Goal: Transaction & Acquisition: Purchase product/service

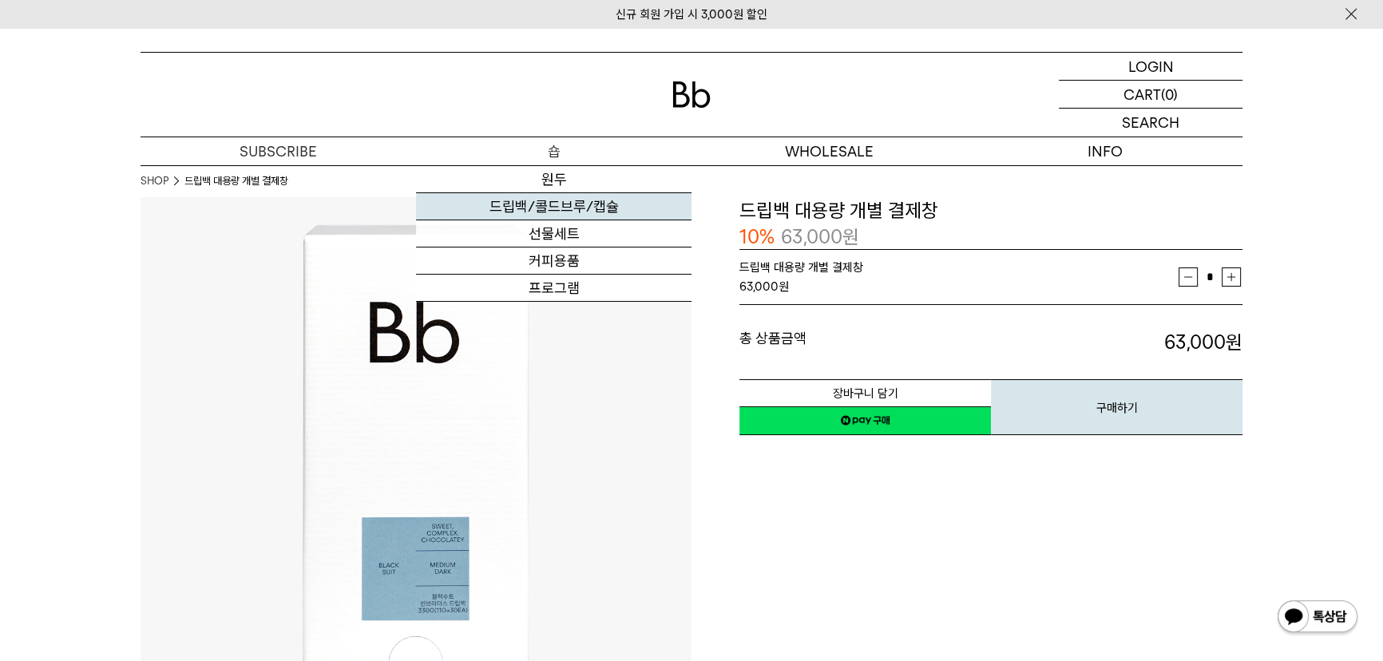
click at [561, 212] on link "드립백/콜드브루/캡슐" at bounding box center [553, 206] width 275 height 27
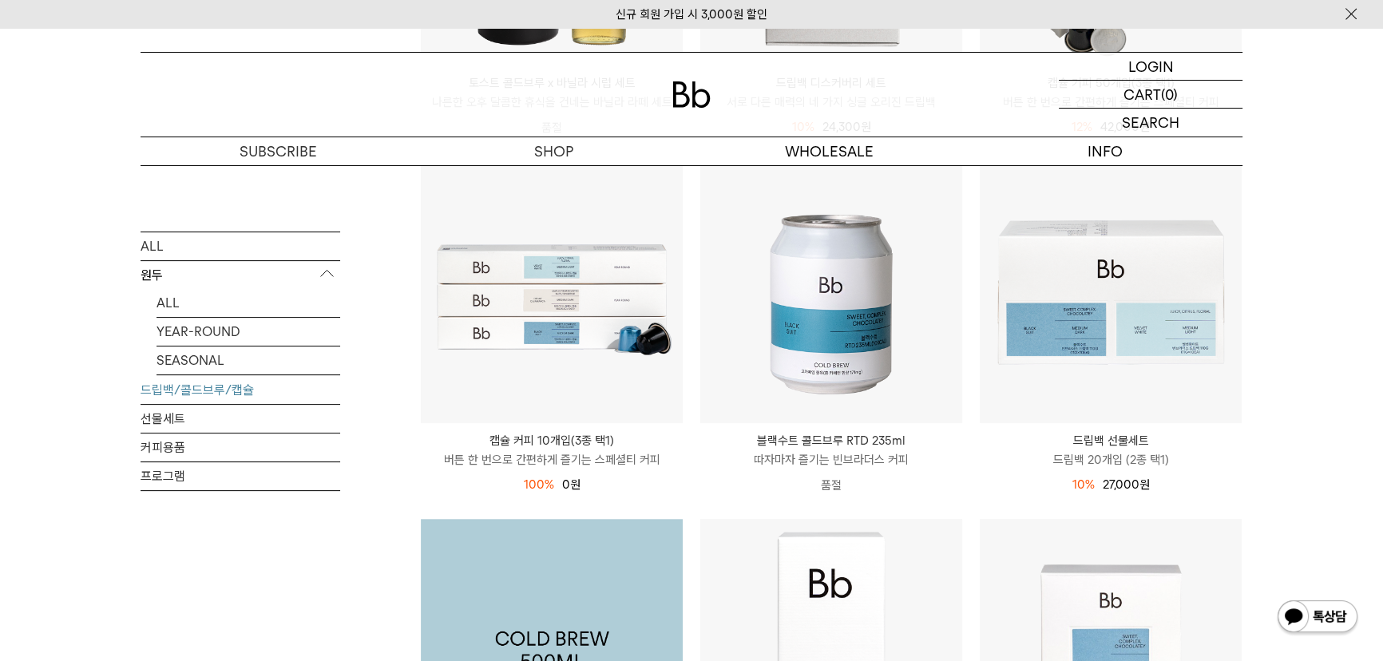
scroll to position [508, 0]
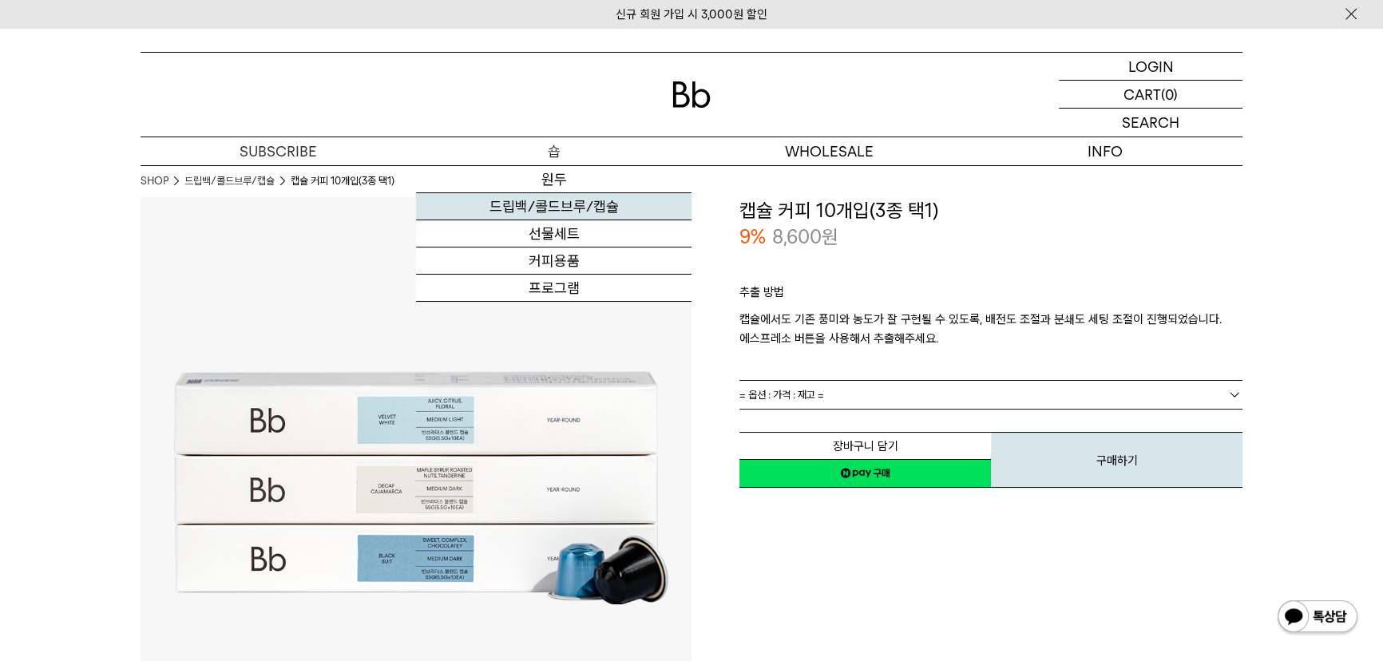
click at [584, 201] on link "드립백/콜드브루/캡슐" at bounding box center [553, 206] width 275 height 27
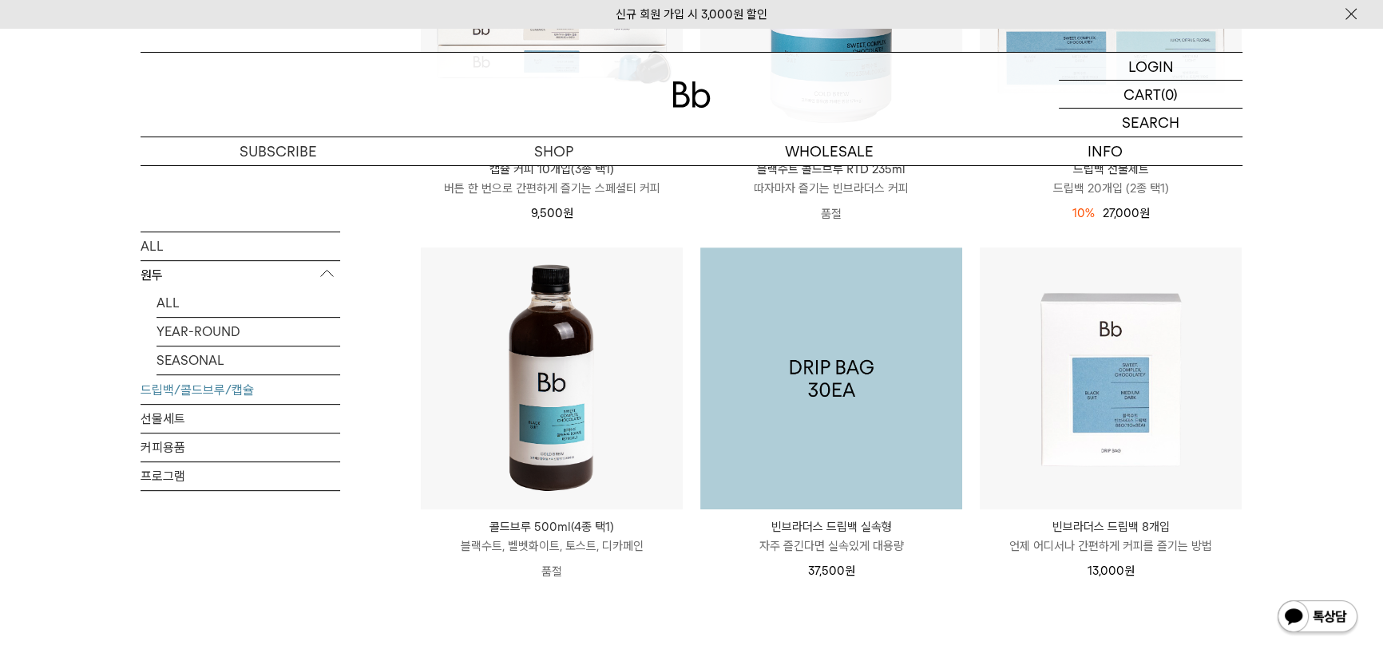
scroll to position [943, 0]
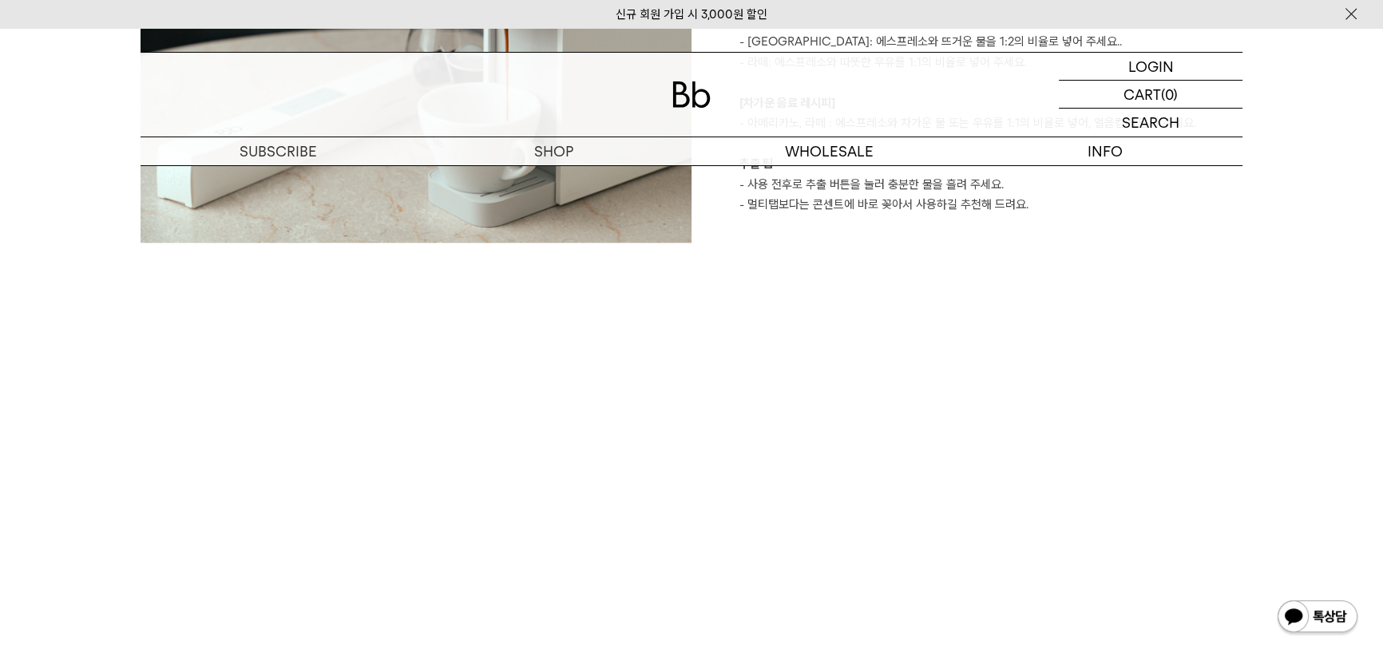
scroll to position [2032, 0]
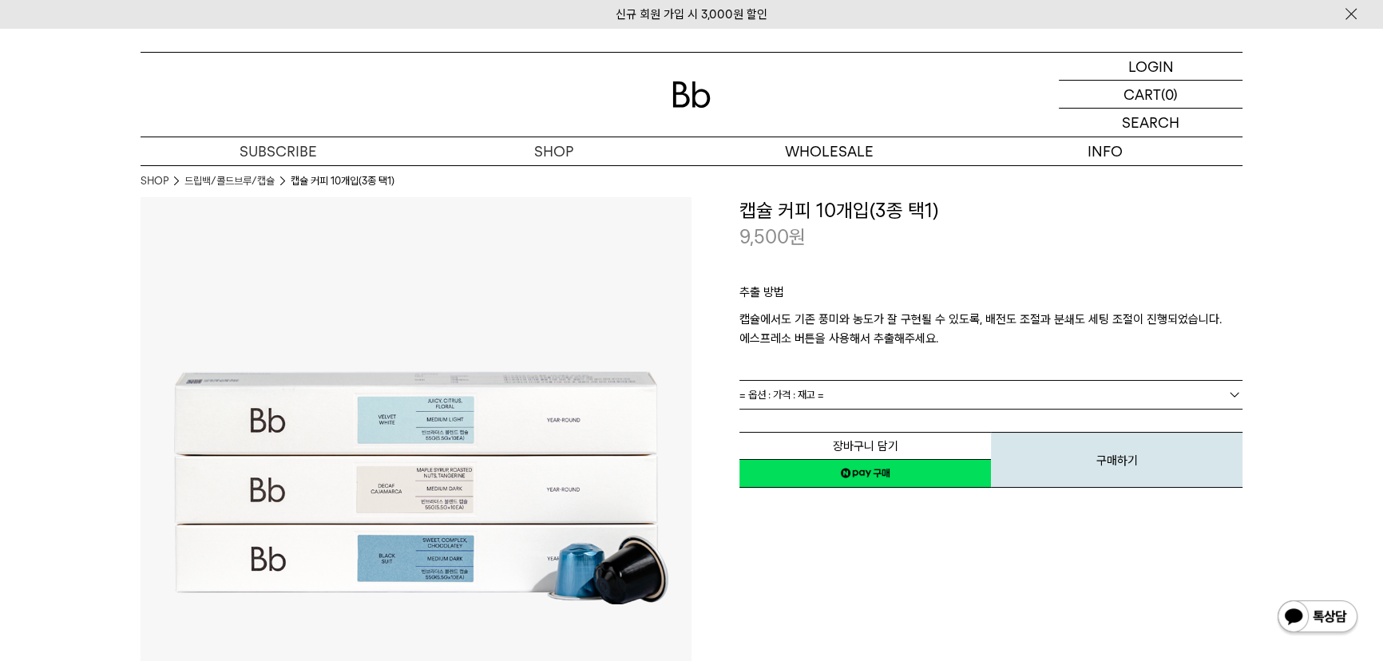
click at [813, 402] on span "= 옵션 : 가격 : 재고 =" at bounding box center [781, 395] width 85 height 28
